Goal: Manage account settings

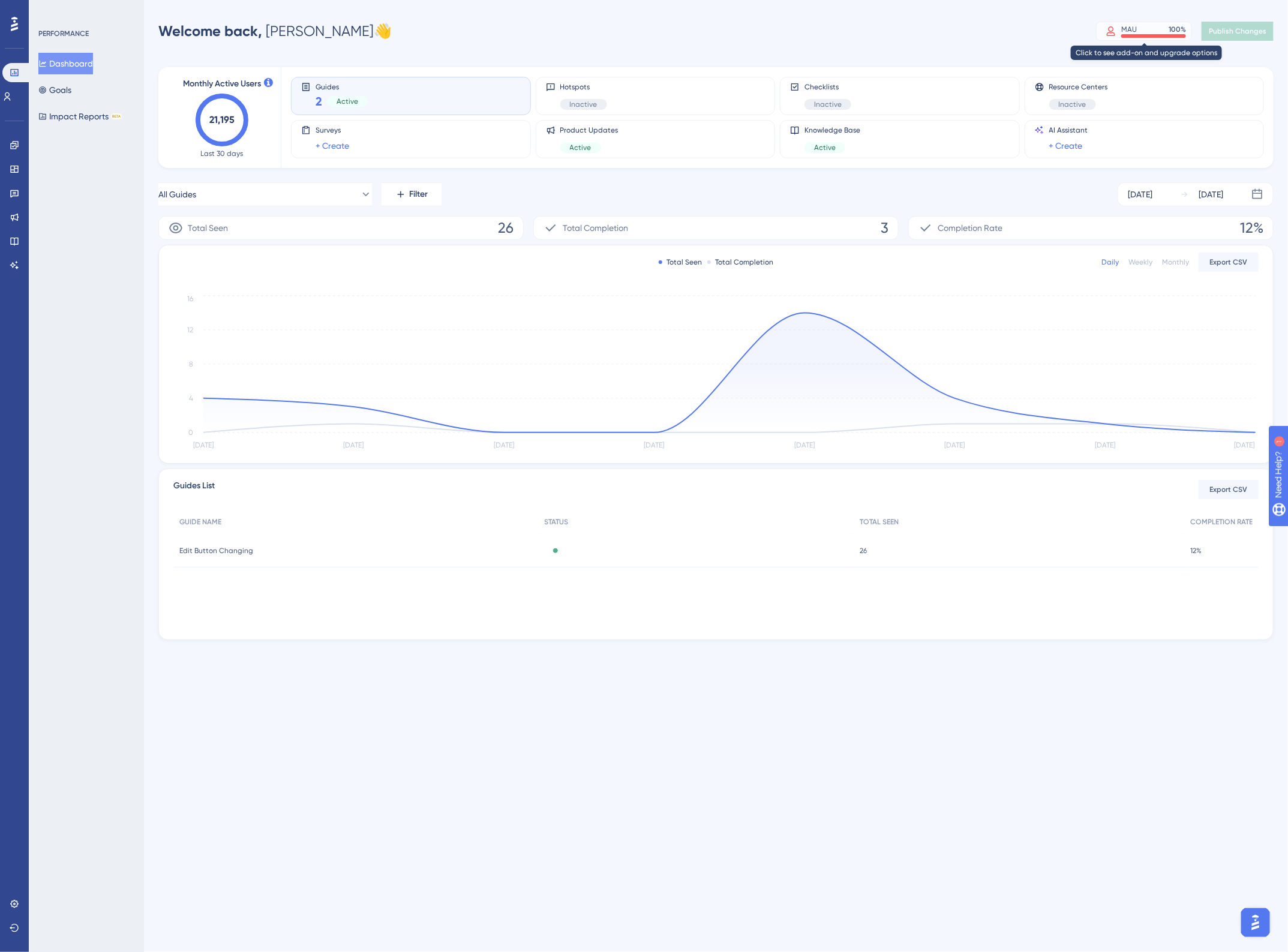
click at [1141, 31] on div "MAU 100 %" at bounding box center [1153, 29] width 64 height 10
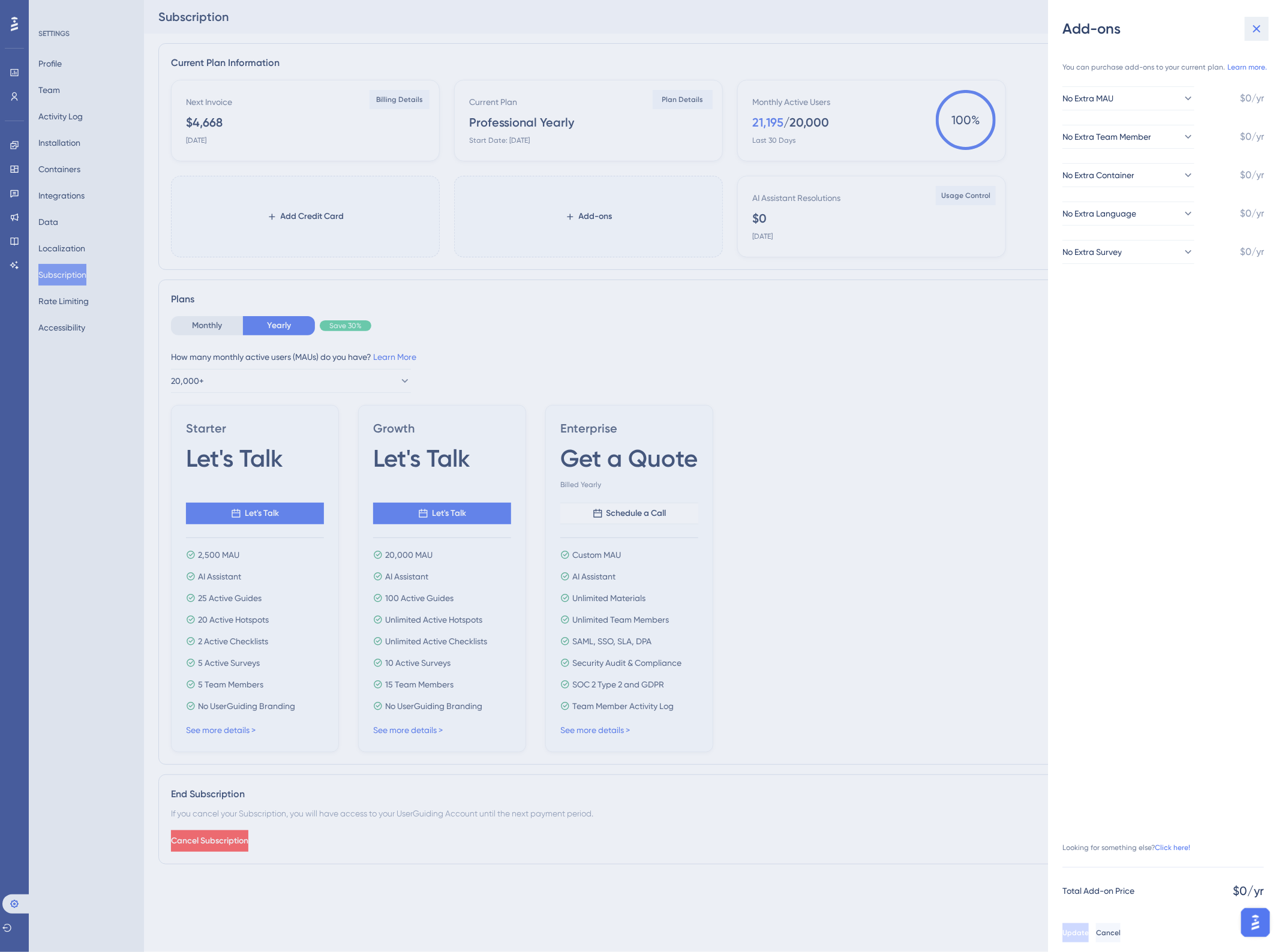
click at [1256, 27] on icon at bounding box center [1257, 29] width 8 height 8
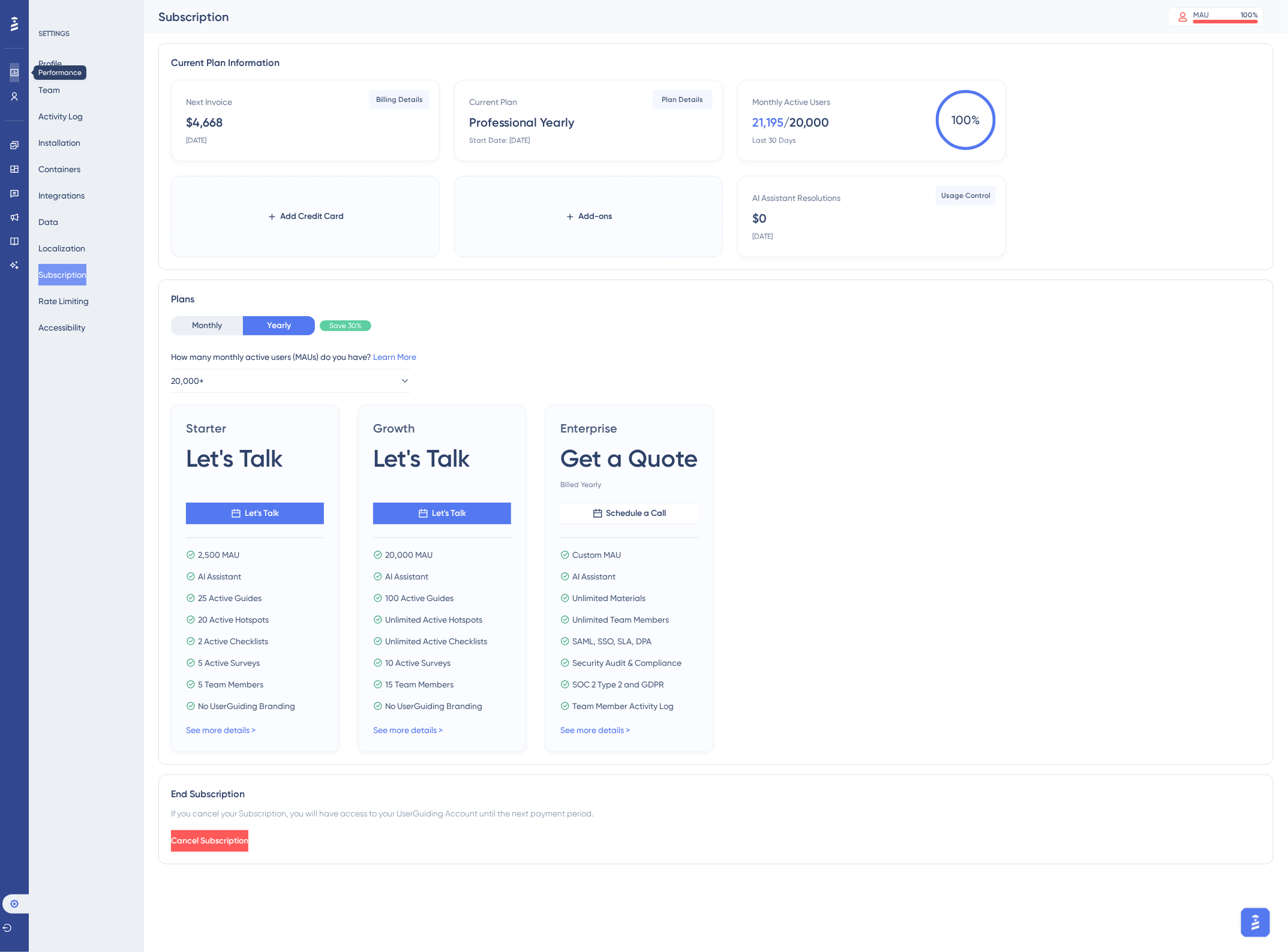
click at [13, 76] on icon at bounding box center [14, 72] width 8 height 7
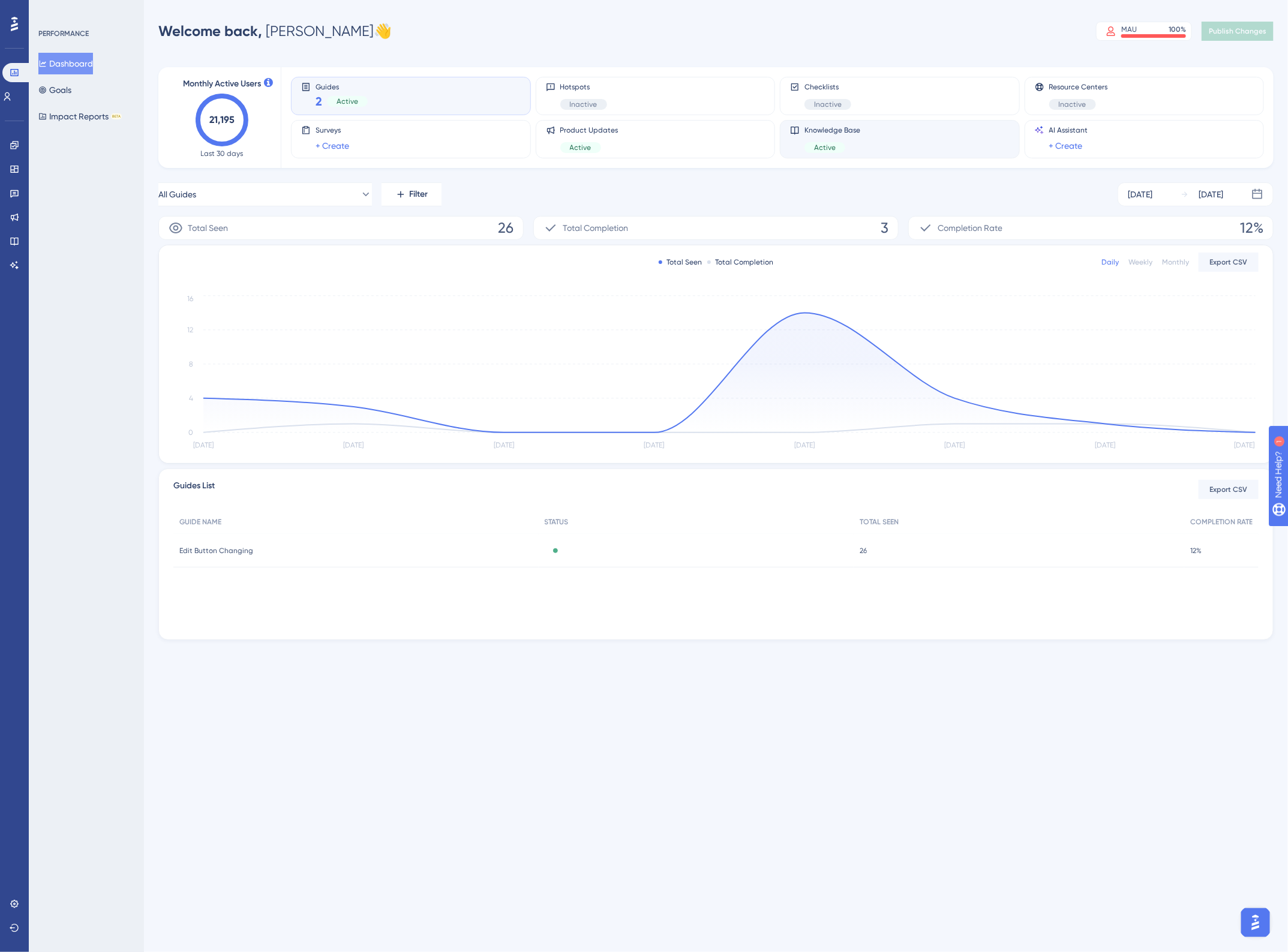
click at [870, 148] on div "Knowledge Base Active" at bounding box center [900, 139] width 220 height 27
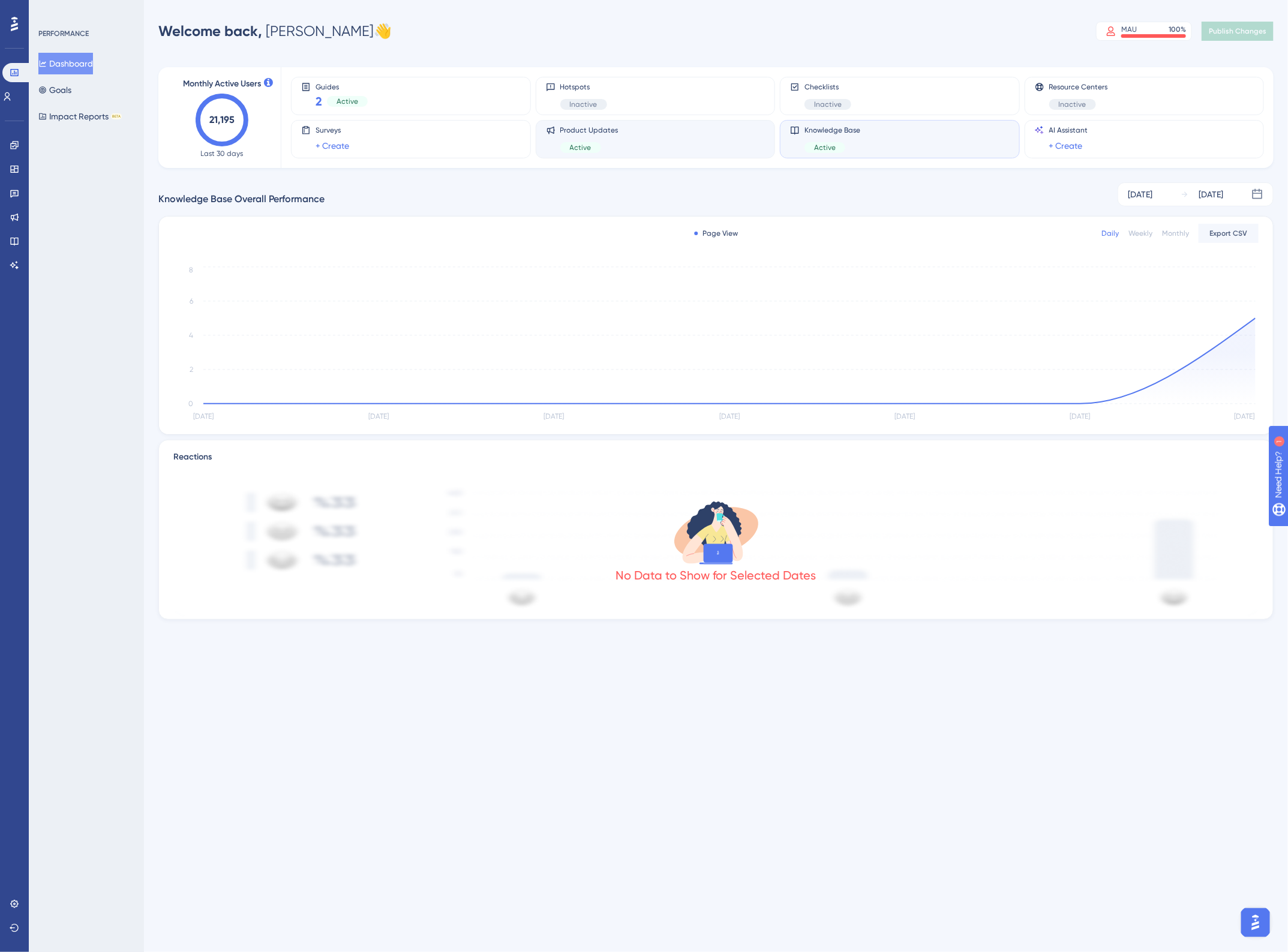
click at [663, 145] on div "Product Updates Active" at bounding box center [655, 139] width 220 height 27
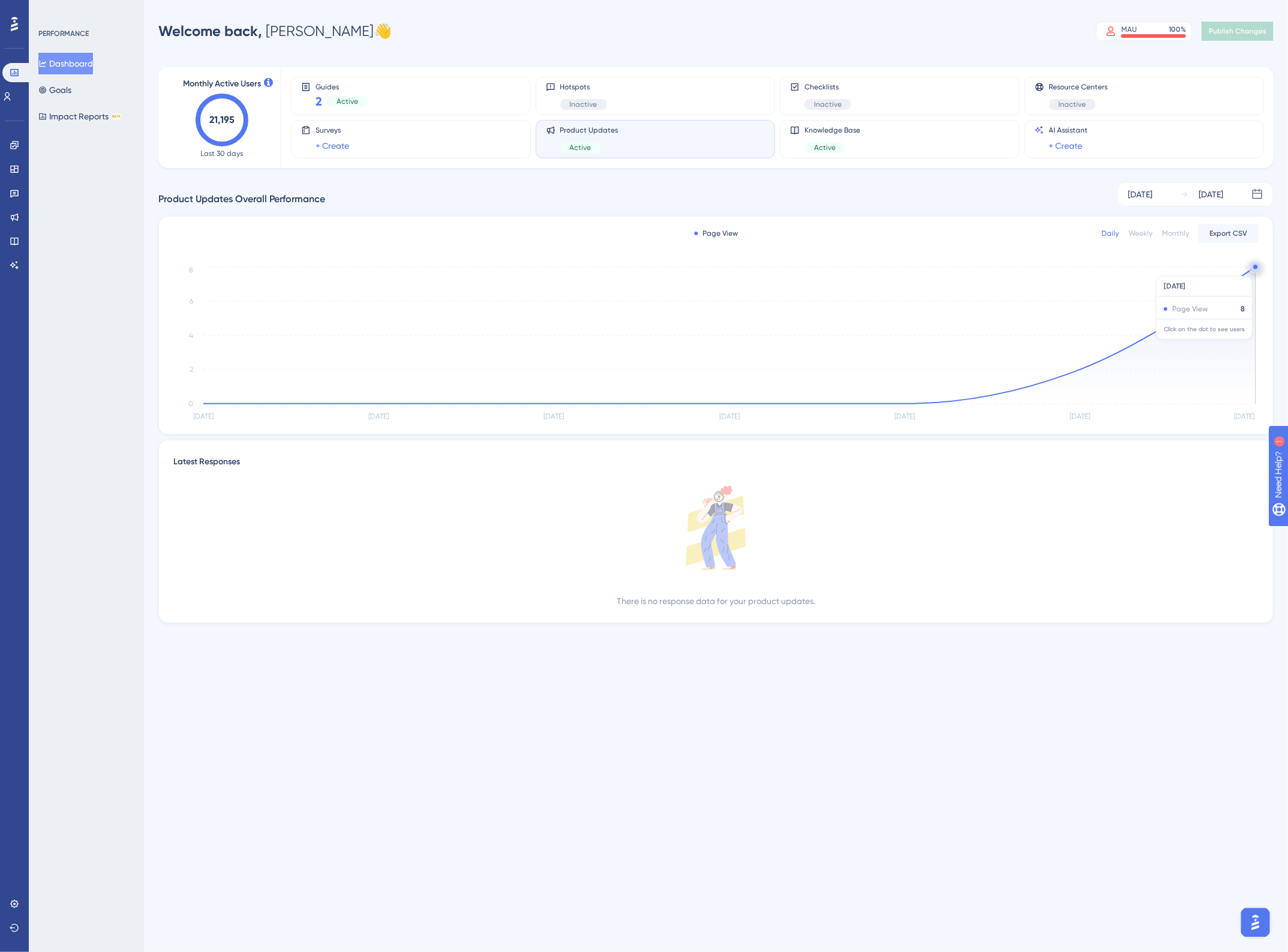
click at [1254, 269] on circle at bounding box center [1255, 268] width 3 height 3
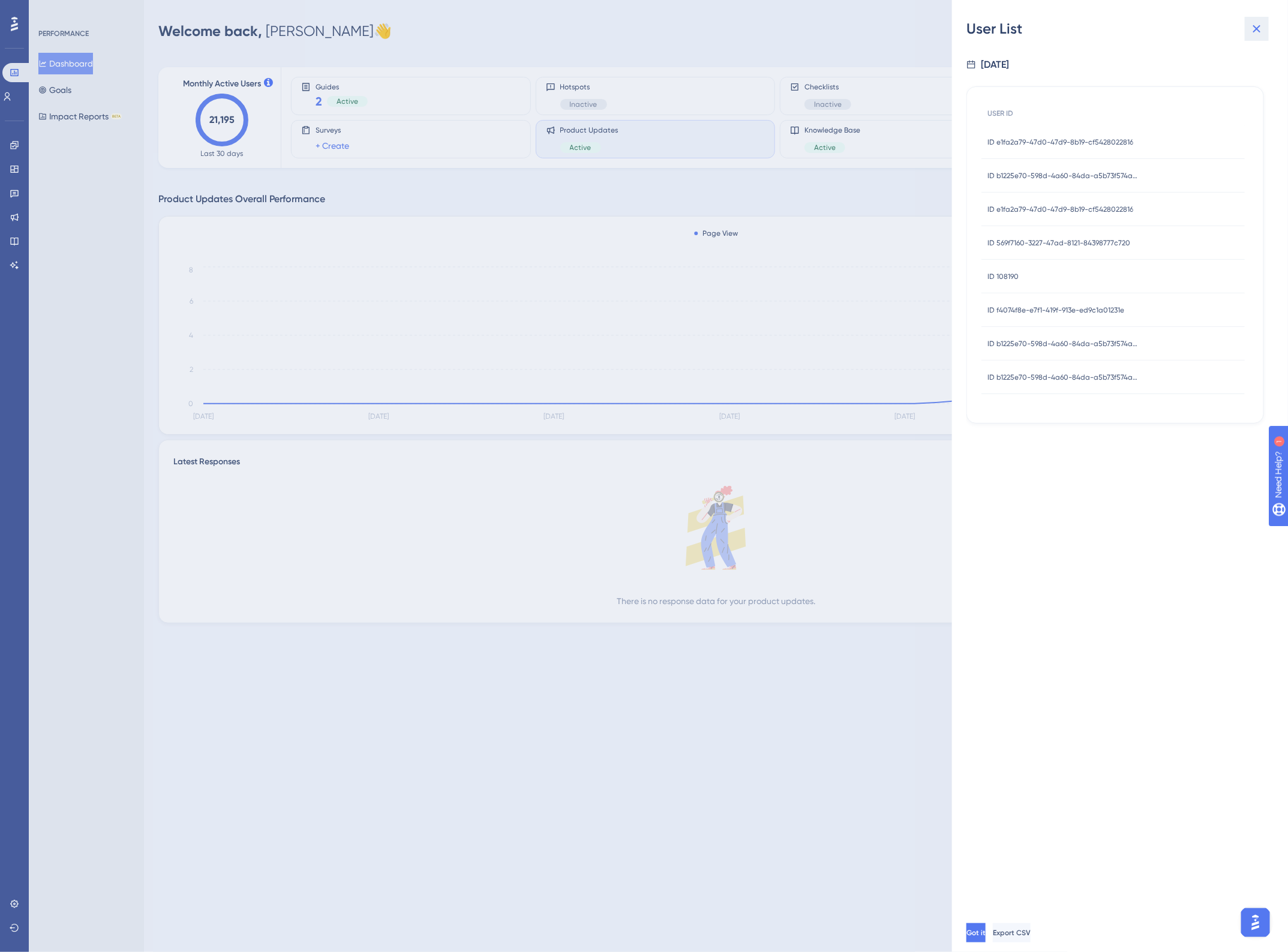
click at [1258, 31] on icon at bounding box center [1257, 28] width 14 height 14
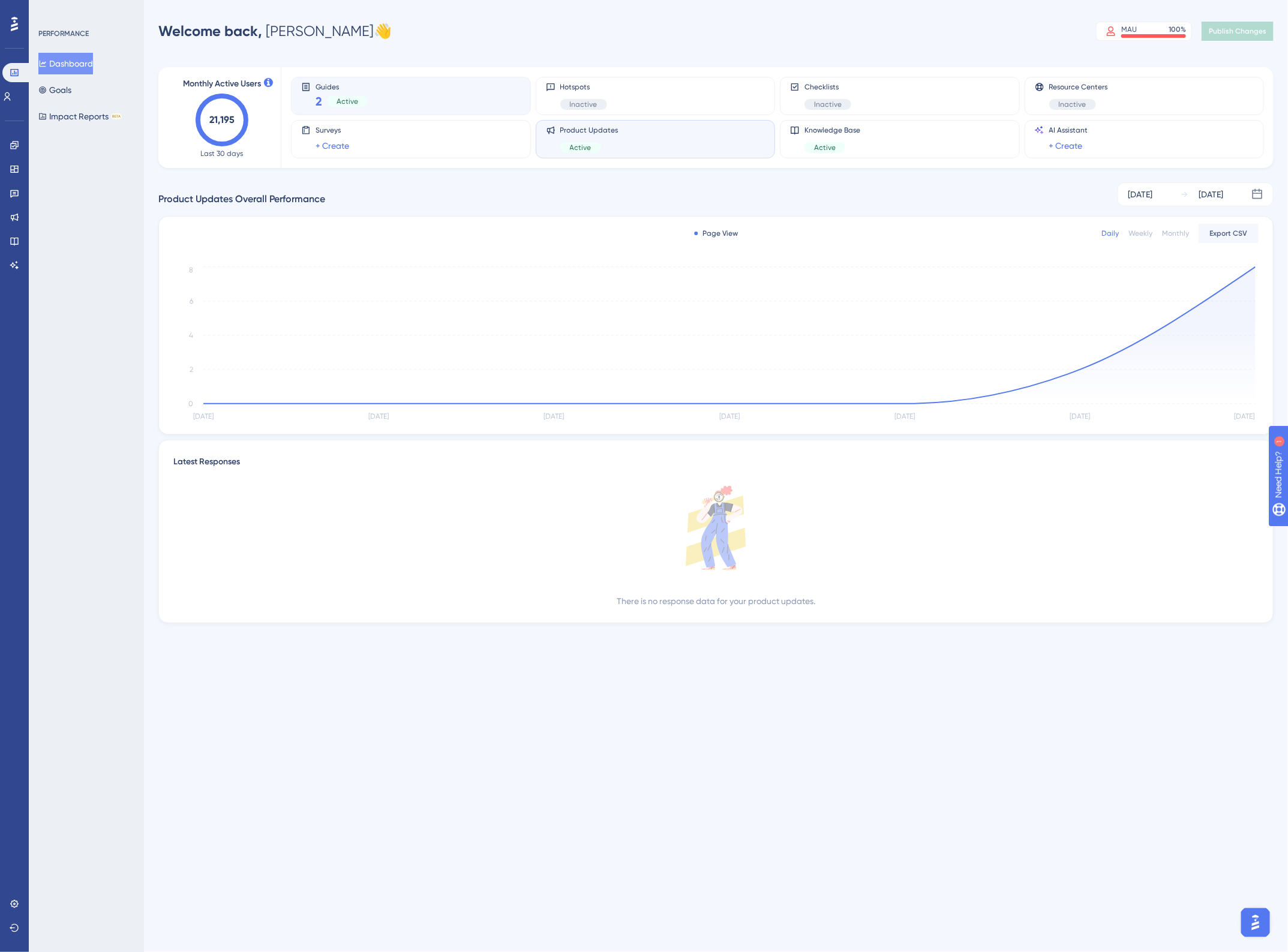
click at [440, 94] on div "Guides 2 Active" at bounding box center [411, 95] width 220 height 27
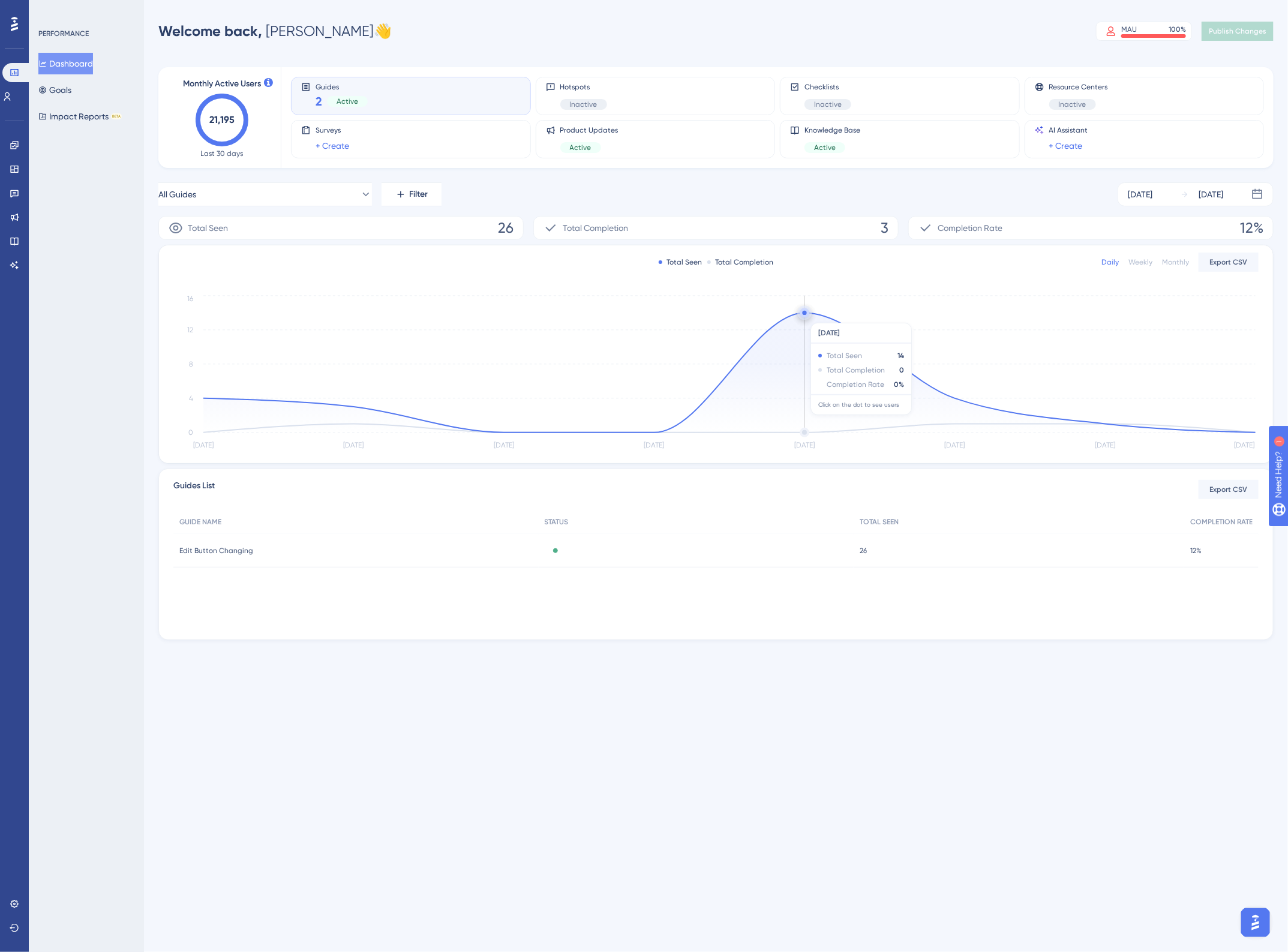
click at [804, 315] on circle at bounding box center [804, 314] width 1 height 1
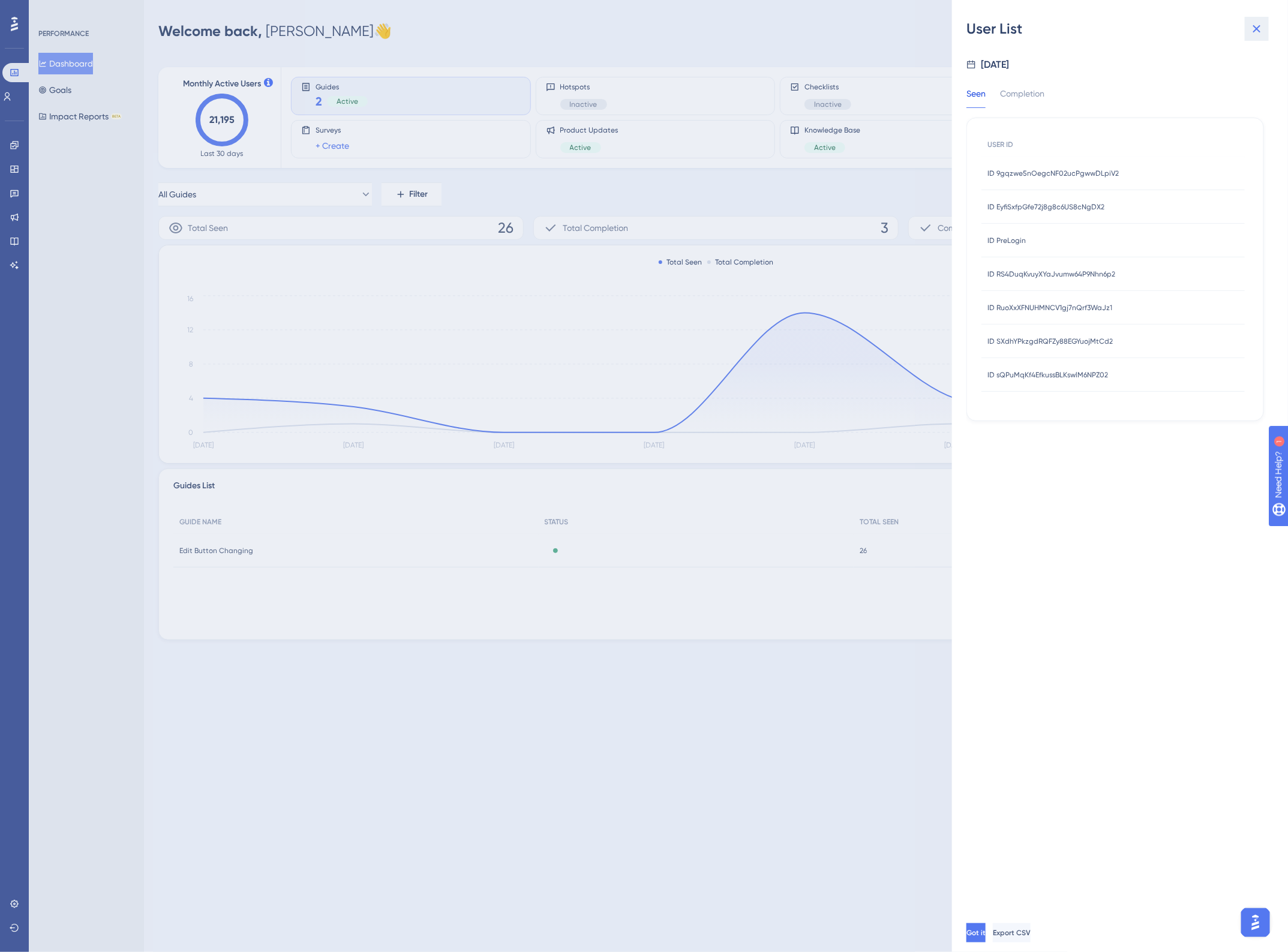
click at [1261, 25] on icon at bounding box center [1257, 28] width 14 height 14
